Goal: Check status: Check status

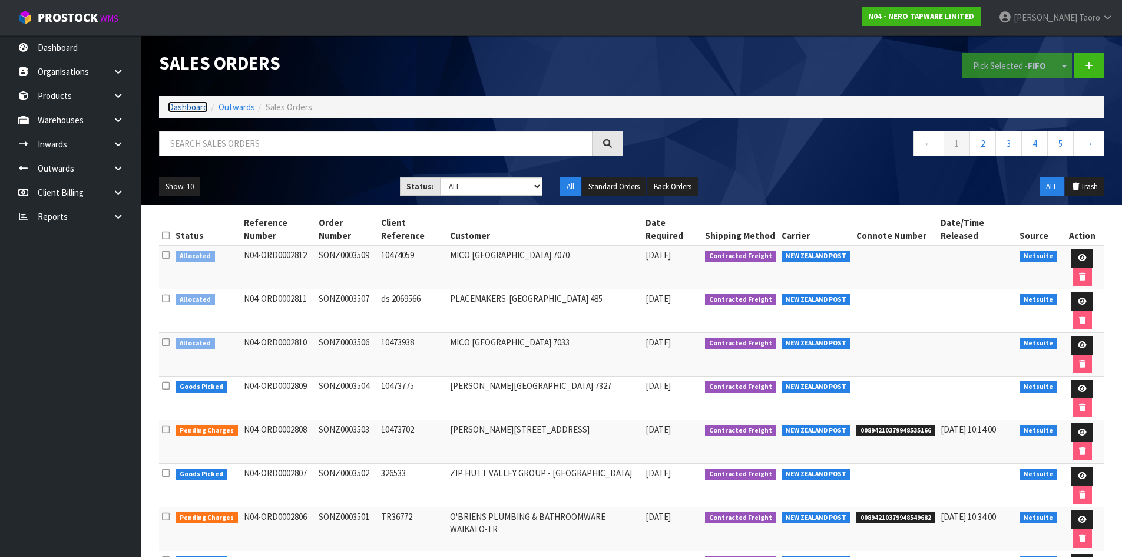
click at [189, 107] on link "Dashboard" at bounding box center [188, 106] width 40 height 11
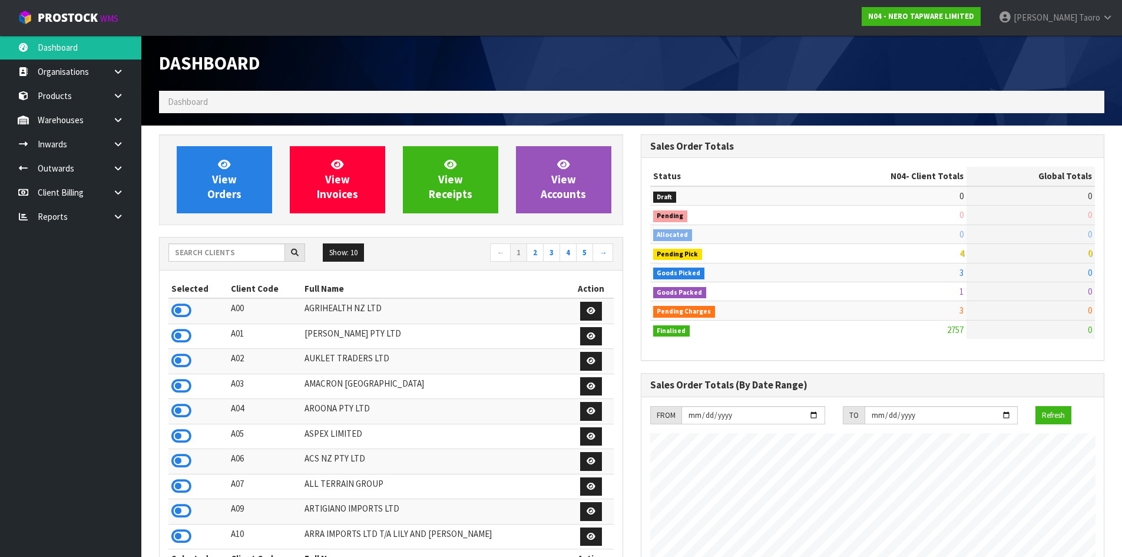
scroll to position [892, 481]
click at [250, 253] on input "text" at bounding box center [226, 252] width 117 height 18
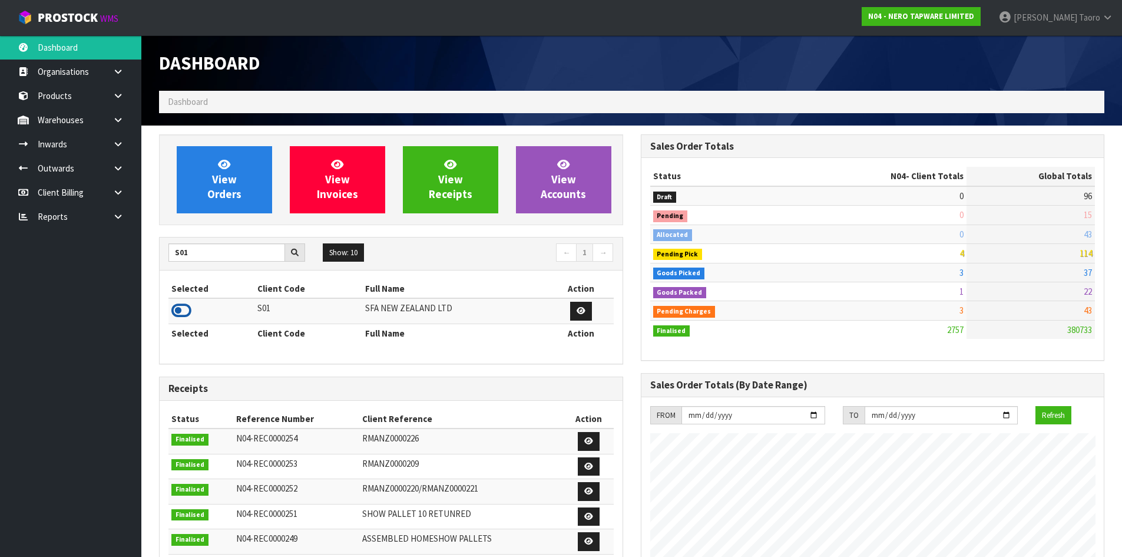
click at [185, 307] on icon at bounding box center [181, 311] width 20 height 18
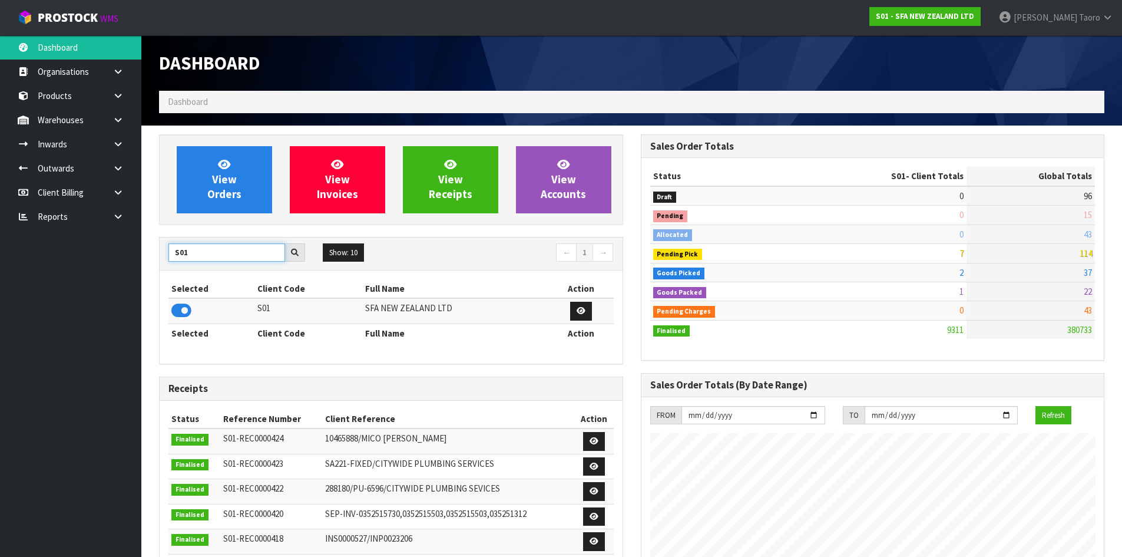
click at [210, 256] on input "S01" at bounding box center [226, 252] width 117 height 18
click at [184, 312] on icon at bounding box center [181, 311] width 20 height 18
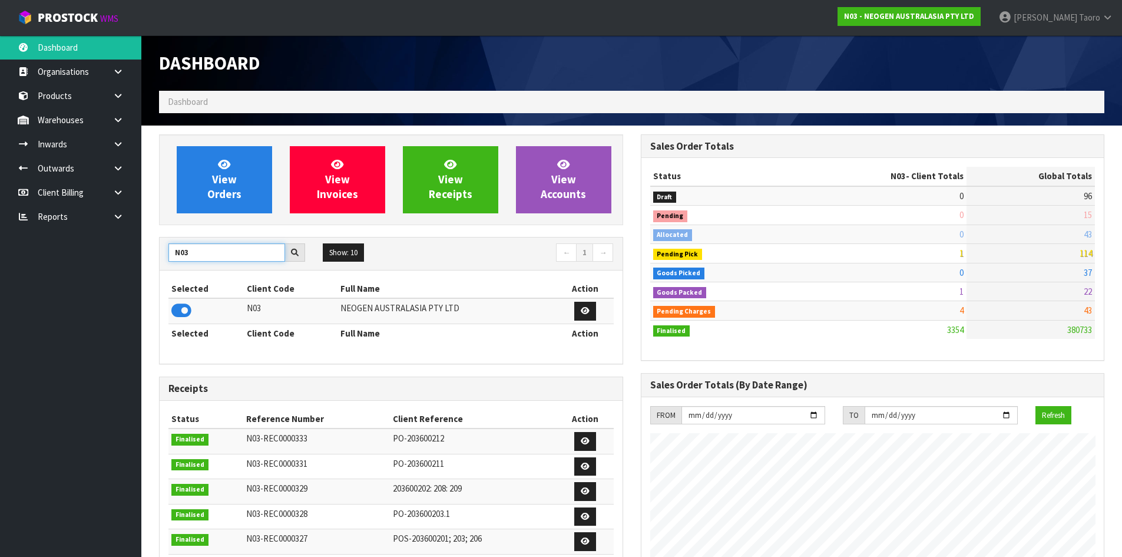
click at [201, 251] on input "N03" at bounding box center [226, 252] width 117 height 18
type input "N04"
click at [184, 314] on icon at bounding box center [181, 311] width 20 height 18
